Goal: Task Accomplishment & Management: Manage account settings

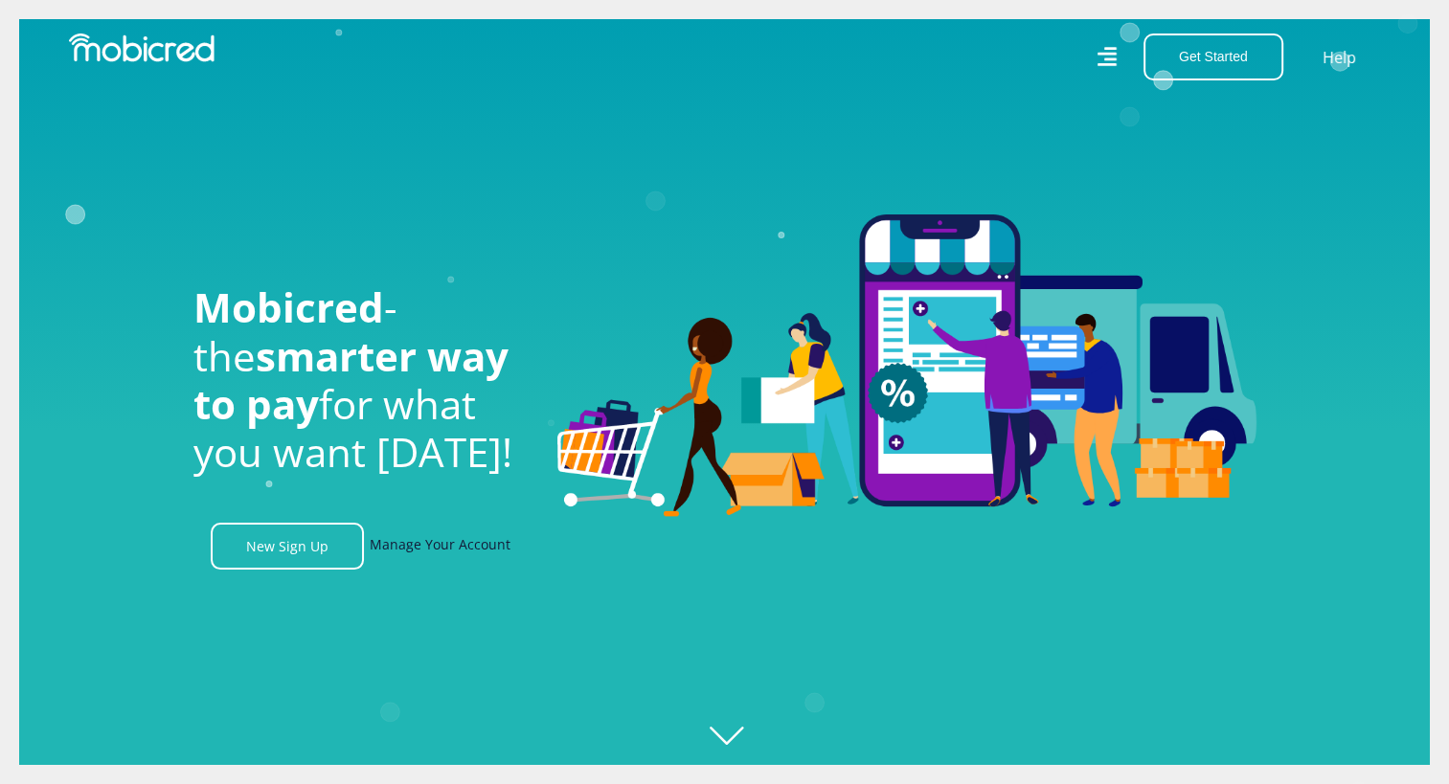
click at [455, 553] on link "Manage Your Account" at bounding box center [440, 546] width 141 height 47
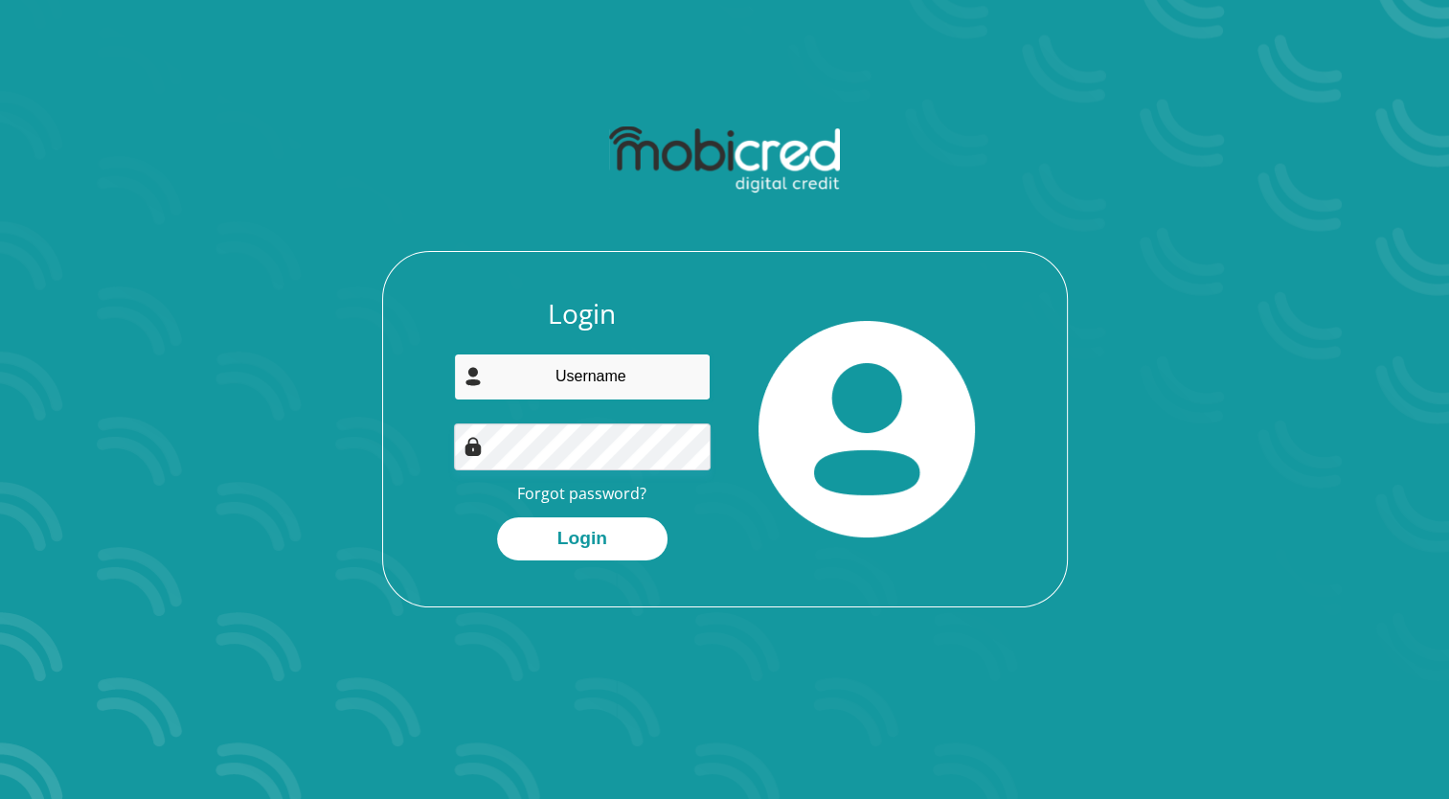
click at [559, 389] on input "email" at bounding box center [582, 376] width 257 height 47
type input "[PERSON_NAME][EMAIL_ADDRESS][DOMAIN_NAME]"
click at [557, 488] on link "Forgot password?" at bounding box center [581, 493] width 129 height 21
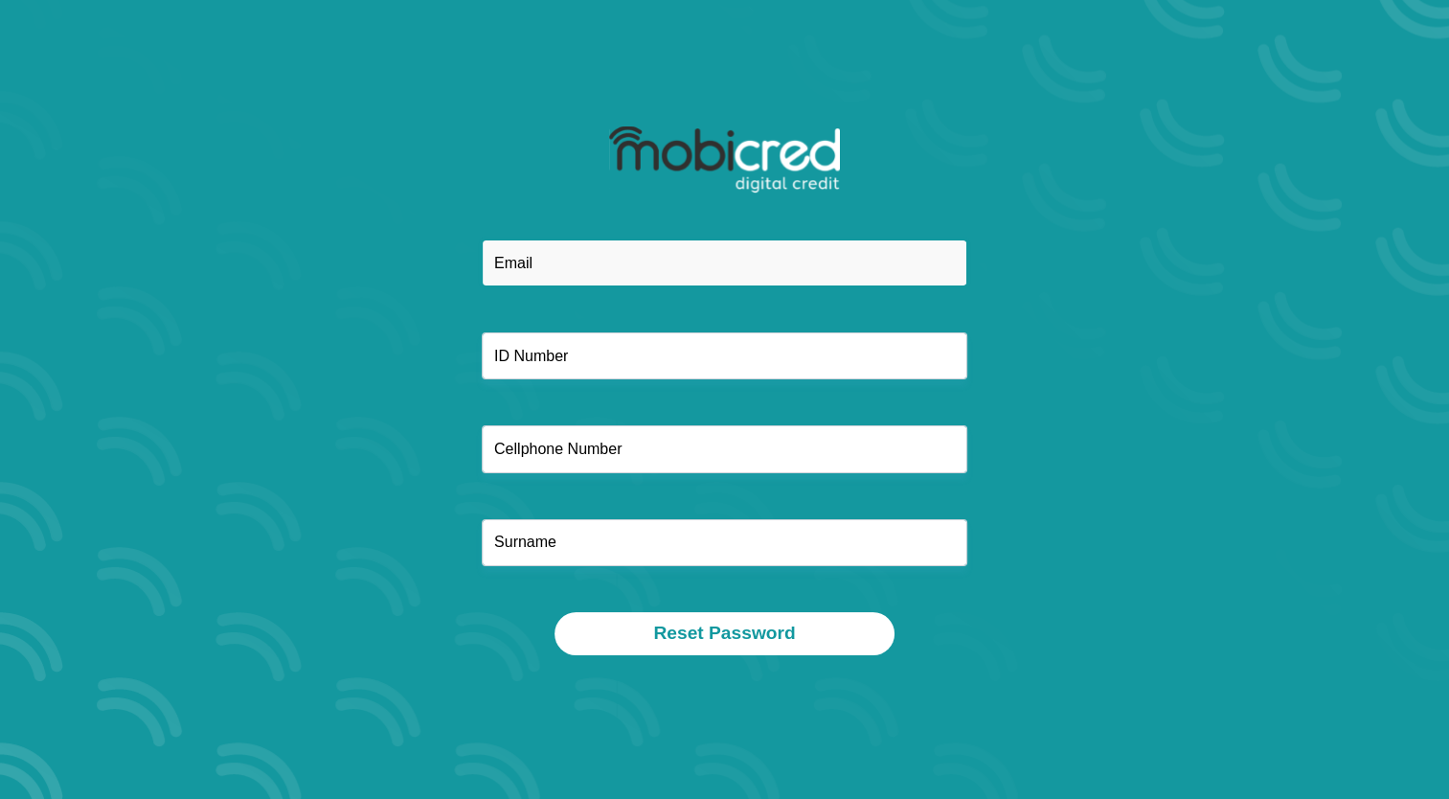
click at [544, 274] on input "email" at bounding box center [725, 262] width 486 height 47
type input "[PERSON_NAME][EMAIL_ADDRESS][DOMAIN_NAME]"
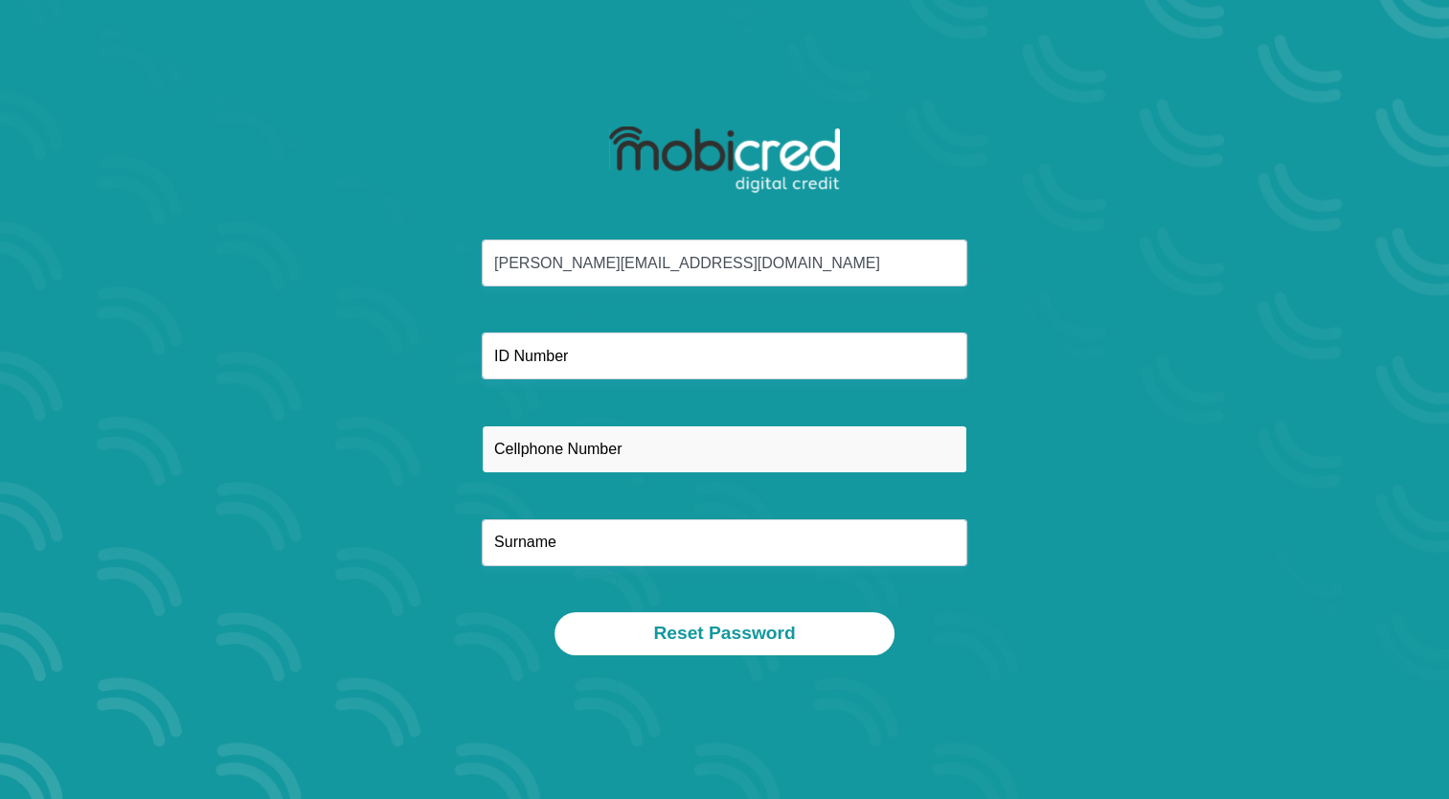
type input "0622655463"
type input "KLEIN"
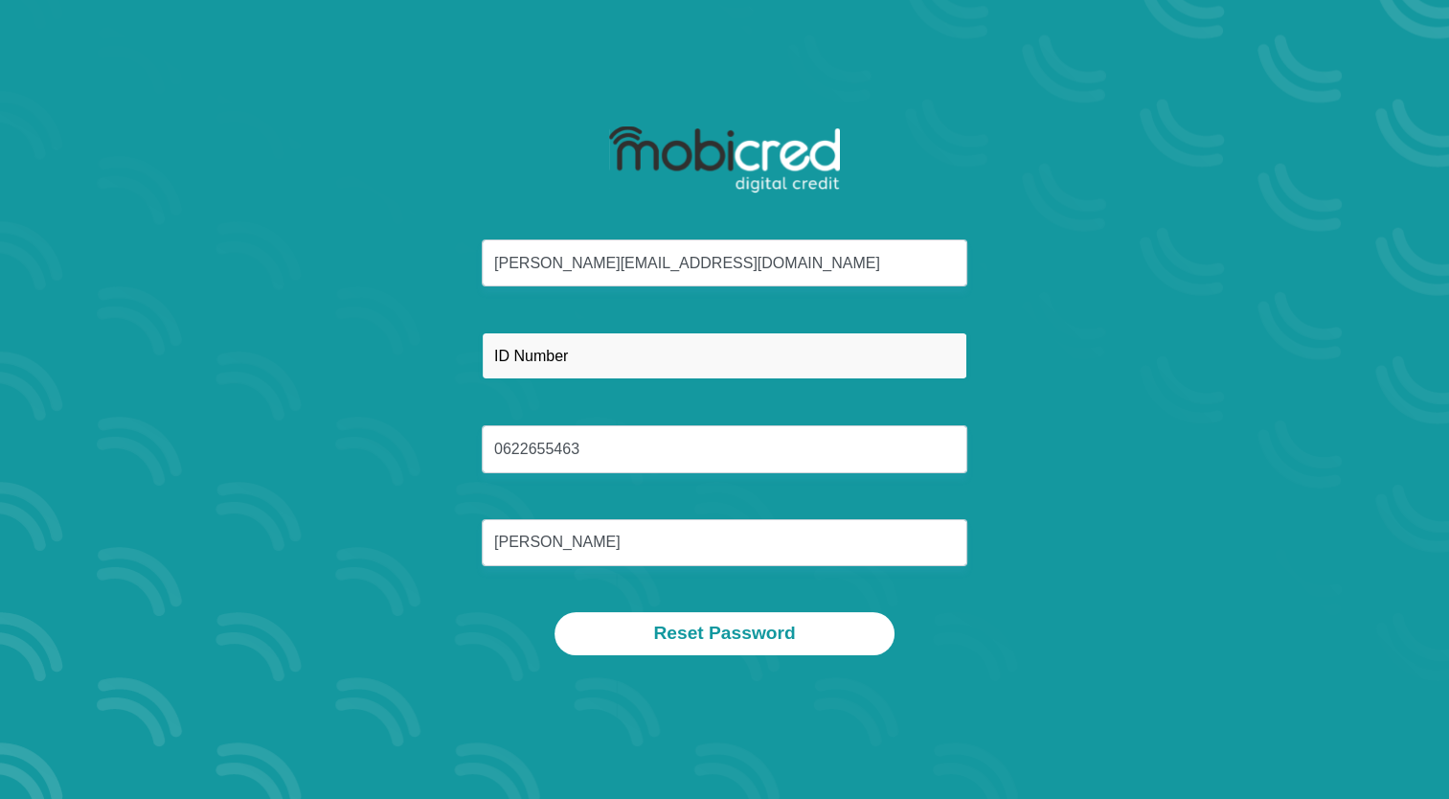
click at [598, 356] on input "text" at bounding box center [725, 355] width 486 height 47
type input "7704105161087"
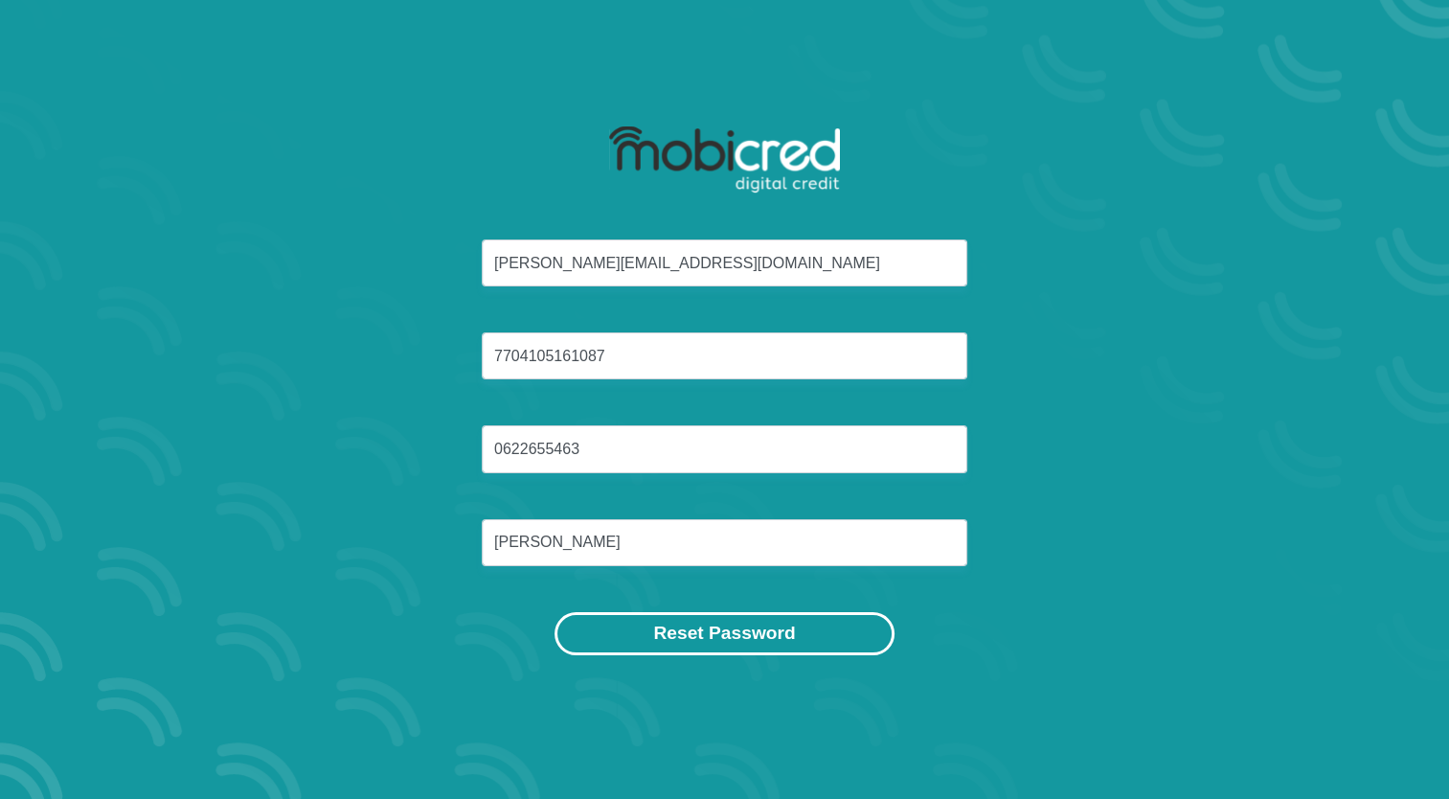
click at [670, 622] on button "Reset Password" at bounding box center [723, 633] width 339 height 43
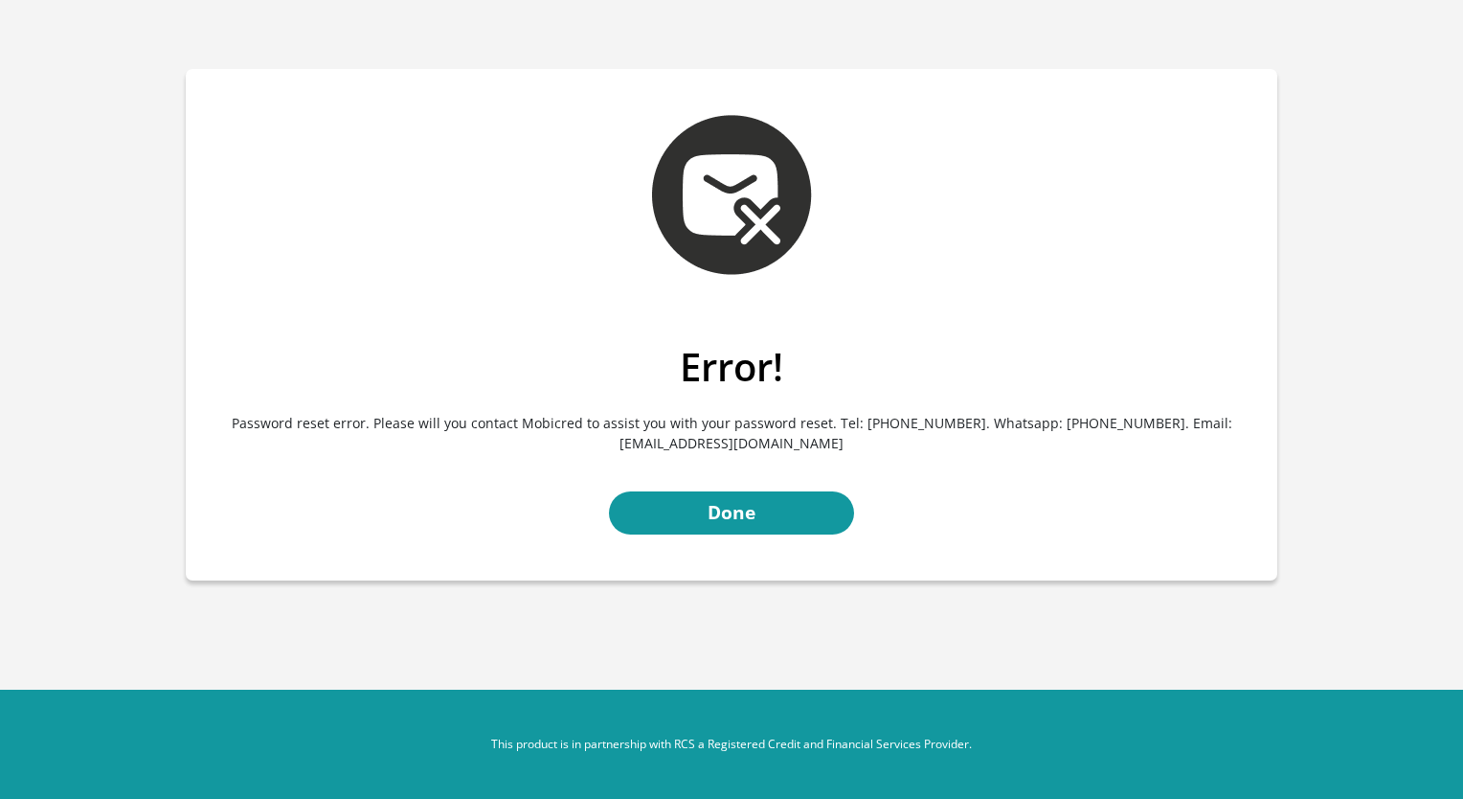
drag, startPoint x: 0, startPoint y: 0, endPoint x: 678, endPoint y: 589, distance: 898.1
click at [678, 589] on section "Error! Password reset error. Please will you contact Mobicred to assist you wit…" at bounding box center [731, 324] width 1463 height 649
